Goal: Task Accomplishment & Management: Complete application form

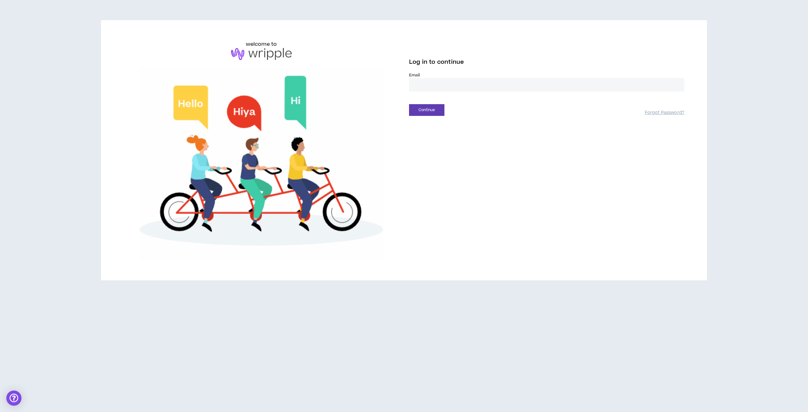
click at [444, 81] on input "email" at bounding box center [546, 85] width 275 height 14
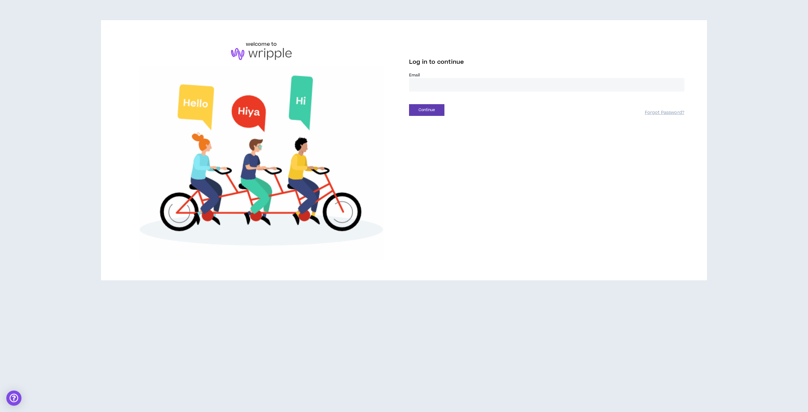
type input "**********"
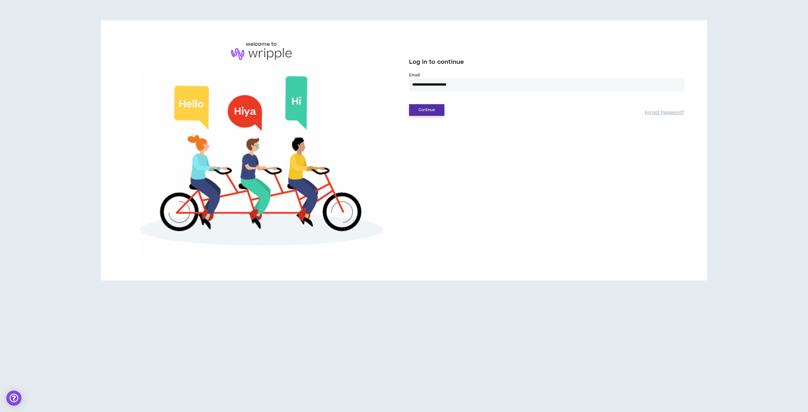
click at [438, 108] on button "Continue" at bounding box center [426, 110] width 35 height 12
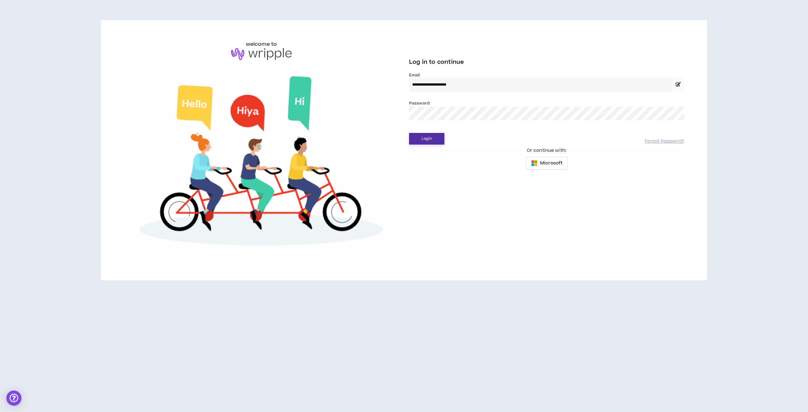
click at [409, 133] on button "Login" at bounding box center [426, 139] width 35 height 12
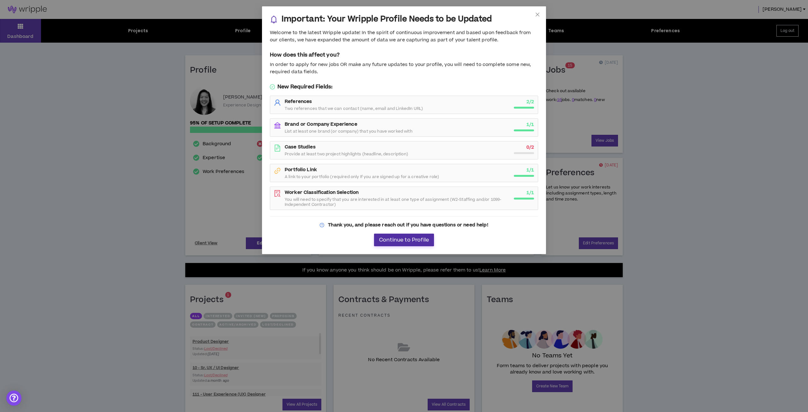
click at [413, 241] on span "Continue to Profile" at bounding box center [404, 240] width 50 height 6
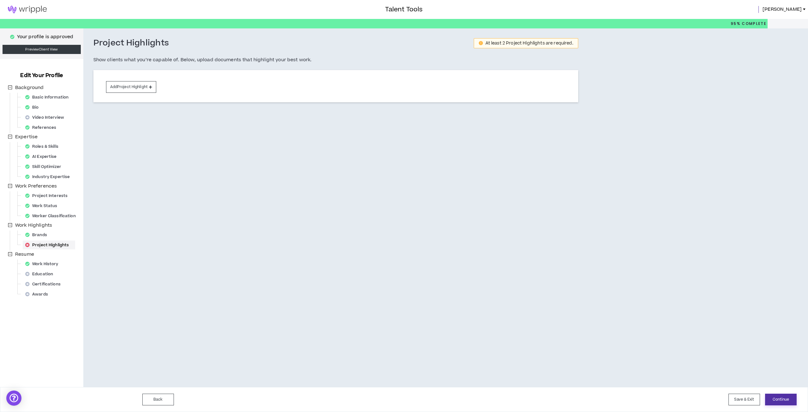
click at [782, 399] on button "Continue" at bounding box center [781, 400] width 32 height 12
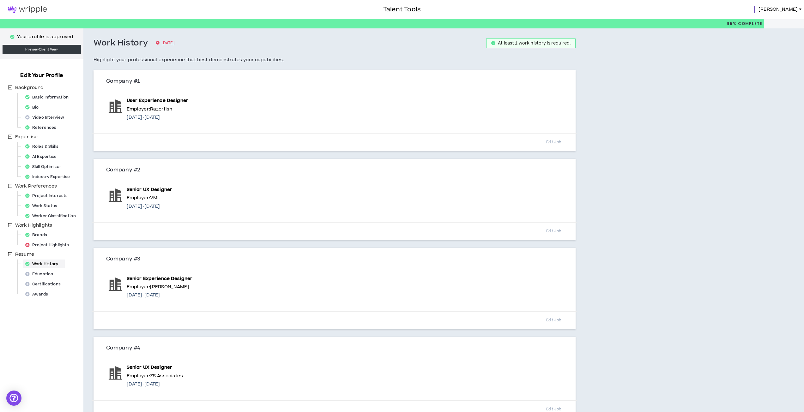
click at [746, 341] on div "Your profile is approved Preview Client View Edit Your Profile Background Basic…" at bounding box center [402, 303] width 804 height 550
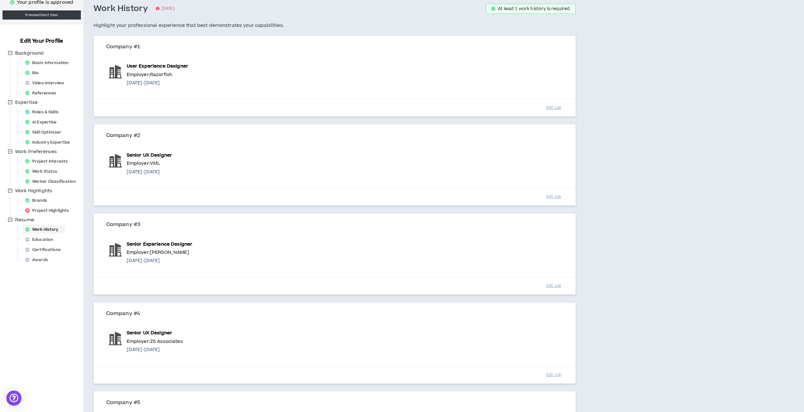
scroll to position [191, 0]
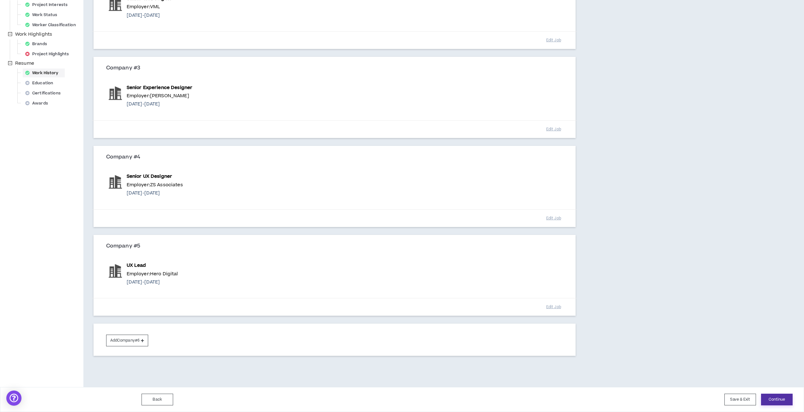
click at [778, 398] on button "Continue" at bounding box center [777, 400] width 32 height 12
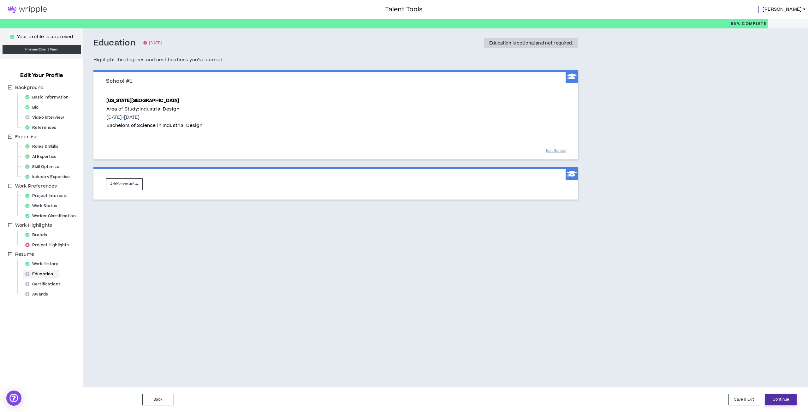
click at [776, 395] on button "Continue" at bounding box center [781, 400] width 32 height 12
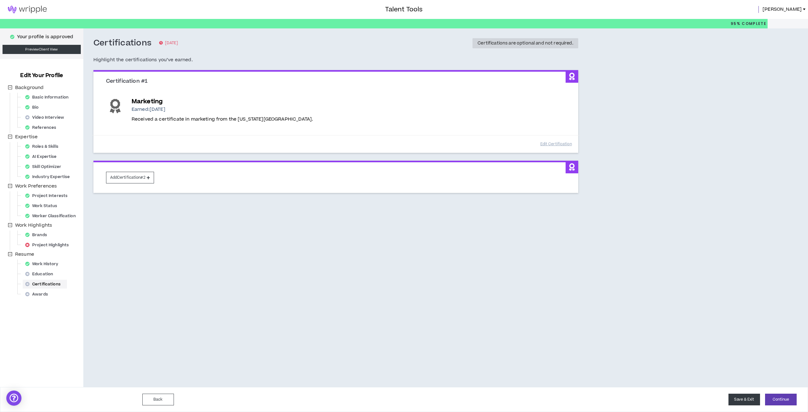
click at [755, 402] on button "Save & Exit" at bounding box center [745, 400] width 32 height 12
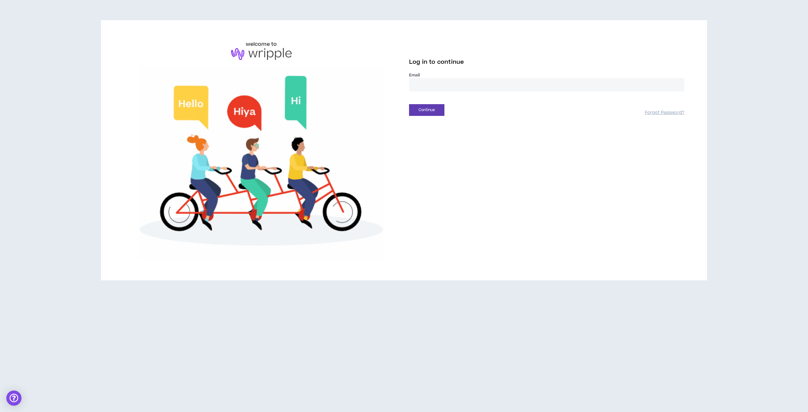
click at [428, 88] on input "email" at bounding box center [546, 85] width 275 height 14
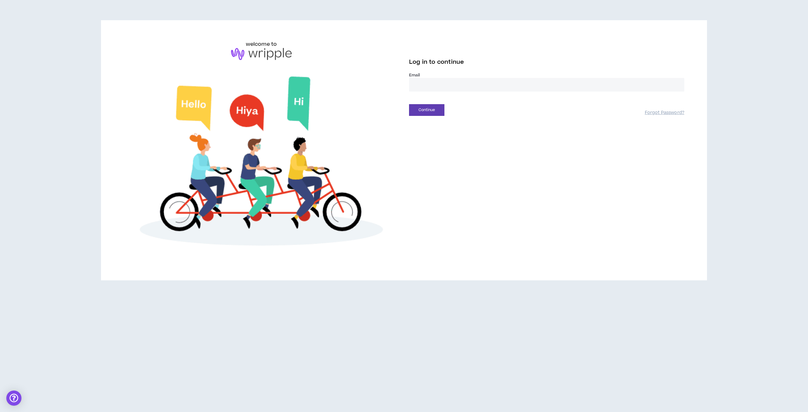
type input "**********"
click at [427, 112] on button "Continue" at bounding box center [426, 110] width 35 height 12
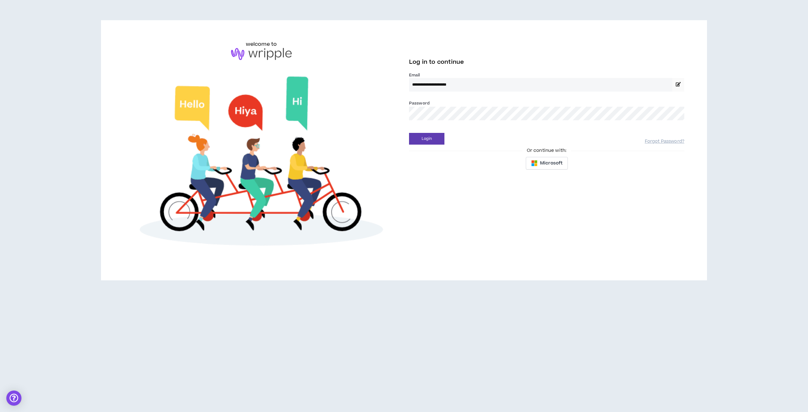
click at [409, 133] on button "Login" at bounding box center [426, 139] width 35 height 12
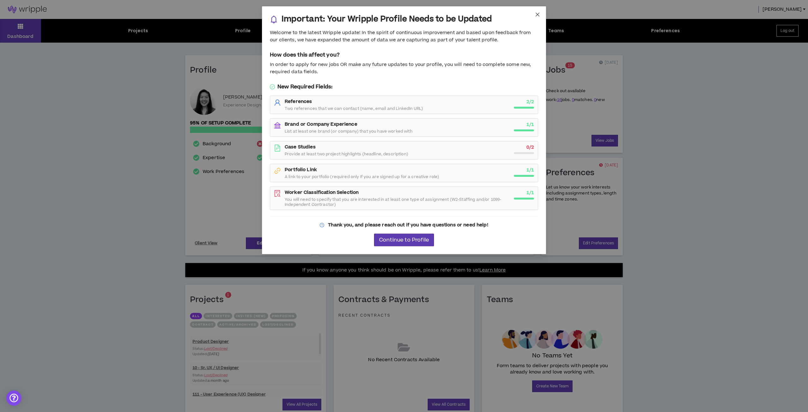
click at [537, 12] on icon "close" at bounding box center [537, 14] width 5 height 5
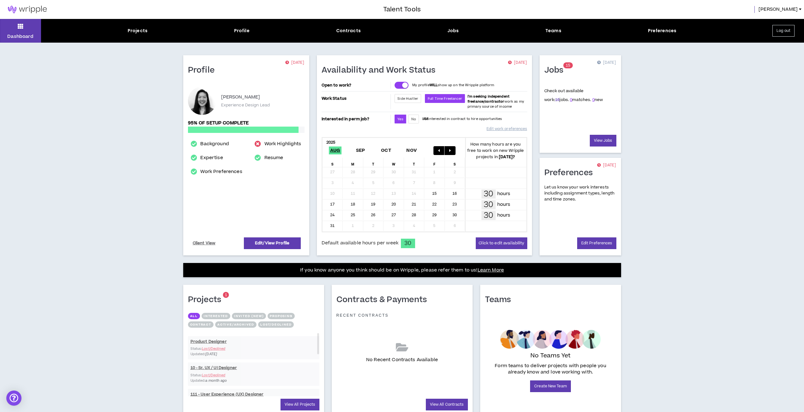
click at [555, 99] on link "16" at bounding box center [557, 100] width 4 height 6
